Goal: Complete application form: Complete application form

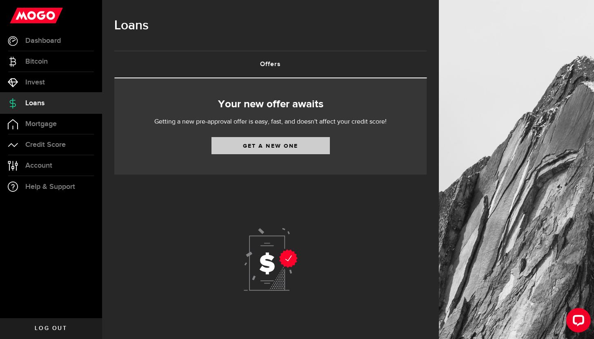
scroll to position [2, 0]
click at [275, 148] on link "Get a new one" at bounding box center [270, 145] width 118 height 17
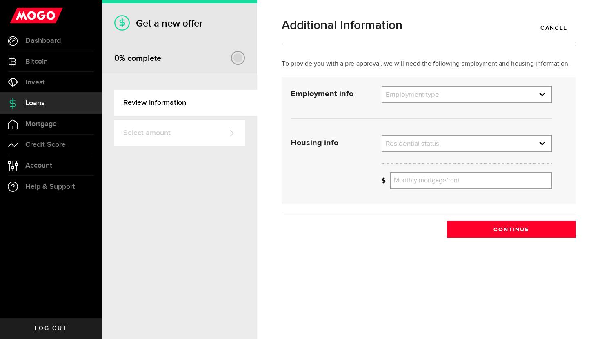
click at [411, 104] on div "Employment info Employment type What's your employment situation like? Employme…" at bounding box center [420, 97] width 273 height 23
click at [412, 100] on link "expand select" at bounding box center [466, 95] width 169 height 16
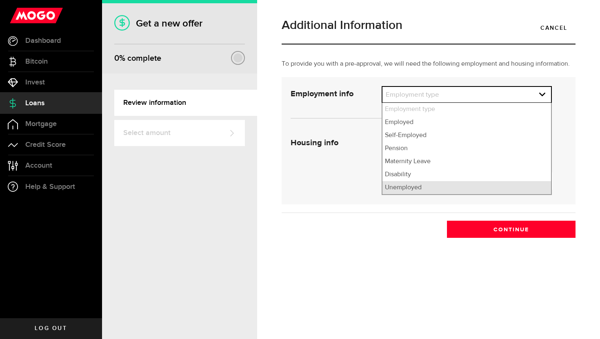
click at [412, 191] on li "Unemployed" at bounding box center [466, 187] width 169 height 13
select select "Unemployed"
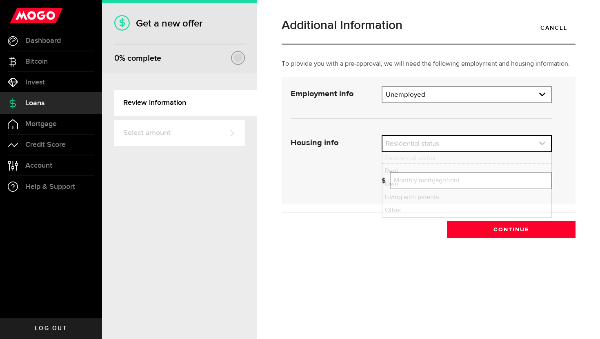
click at [412, 146] on link "expand select" at bounding box center [466, 144] width 169 height 16
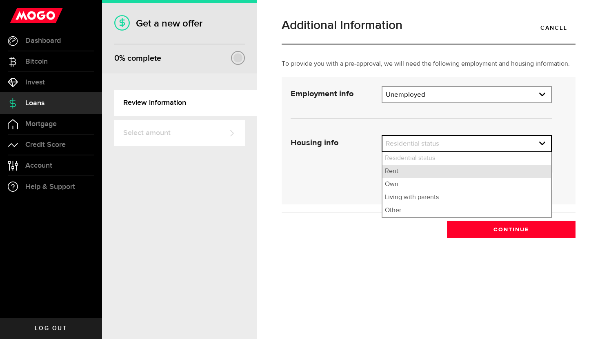
click at [406, 172] on li "Rent" at bounding box center [466, 171] width 169 height 13
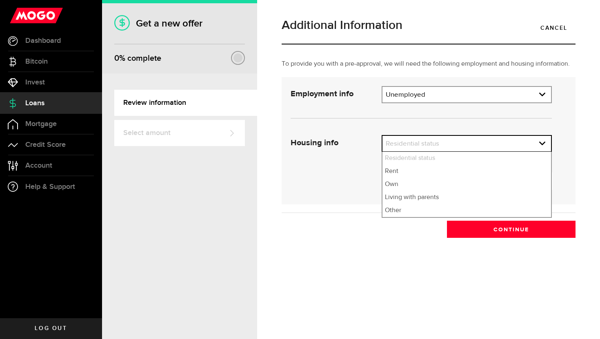
select select "Rent"
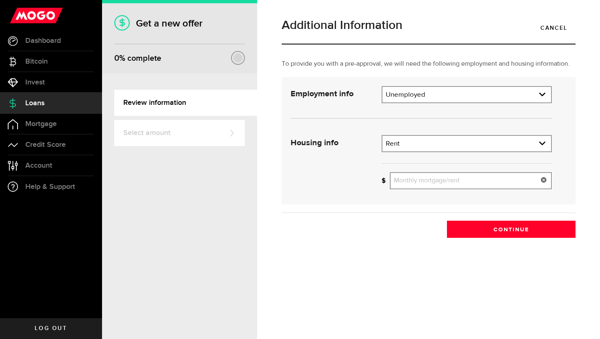
click at [415, 179] on input "Monthly mortgage/rent" at bounding box center [471, 180] width 162 height 17
type input "600"
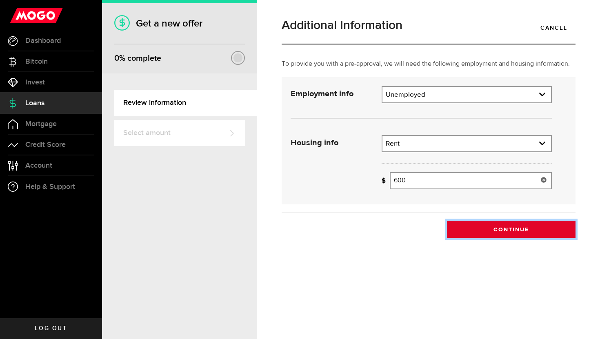
click at [498, 229] on button "Continue" at bounding box center [511, 229] width 129 height 17
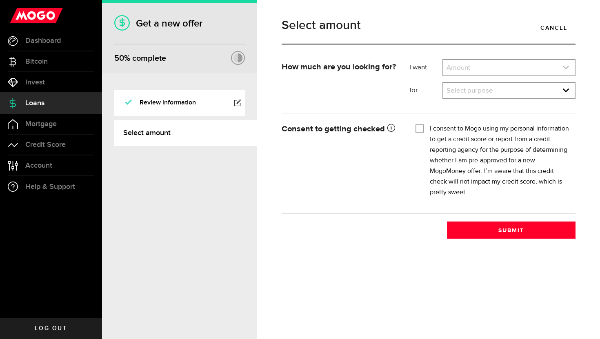
click at [523, 71] on link "expand select" at bounding box center [508, 68] width 131 height 16
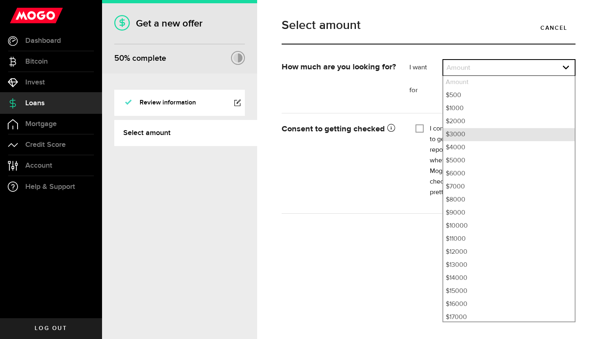
click at [469, 133] on li "$3000" at bounding box center [508, 134] width 131 height 13
select select "3000"
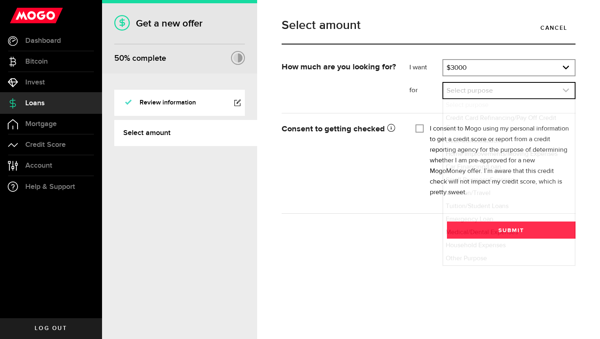
click at [480, 95] on link "expand select" at bounding box center [508, 91] width 131 height 16
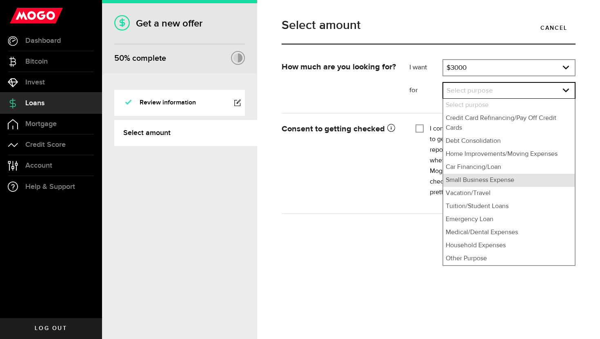
click at [469, 180] on li "Small Business Expense" at bounding box center [508, 180] width 131 height 13
select select "Small Business Expense"
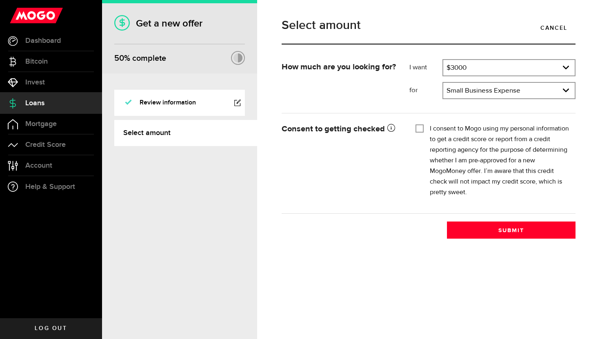
click at [420, 129] on input "I consent to Mogo using my personal information to get a credit score or report…" at bounding box center [419, 128] width 8 height 8
checkbox input "true"
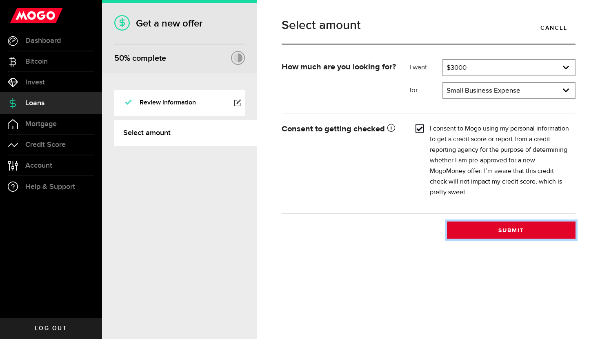
click at [516, 229] on button "Submit" at bounding box center [511, 230] width 129 height 17
